Goal: Information Seeking & Learning: Learn about a topic

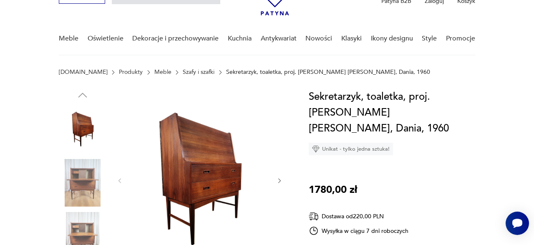
scroll to position [43, 0]
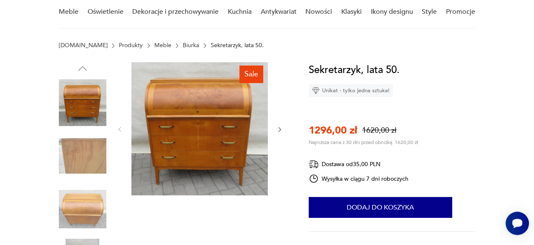
scroll to position [130, 0]
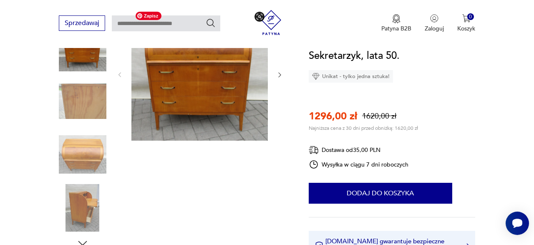
click at [87, 209] on img at bounding box center [83, 208] width 48 height 48
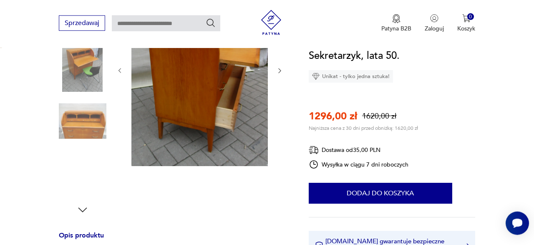
scroll to position [0, 0]
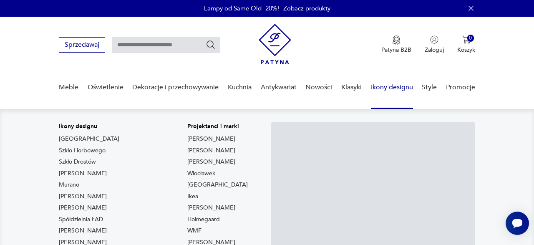
scroll to position [130, 0]
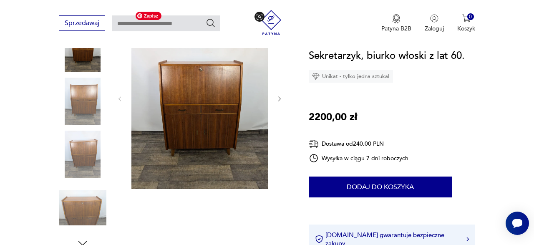
click at [86, 150] on img at bounding box center [83, 155] width 48 height 48
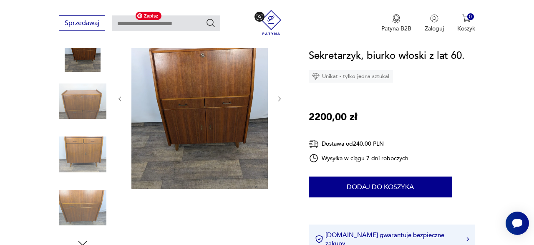
click at [90, 201] on img at bounding box center [83, 208] width 48 height 48
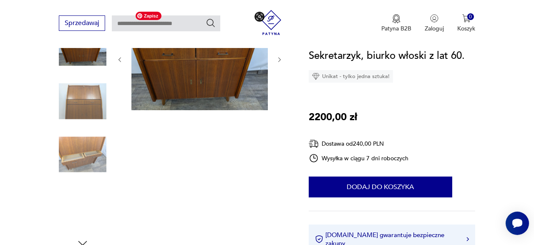
click at [94, 205] on img at bounding box center [83, 208] width 48 height 48
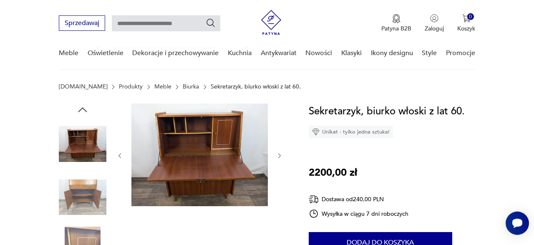
scroll to position [0, 0]
